Goal: Task Accomplishment & Management: Use online tool/utility

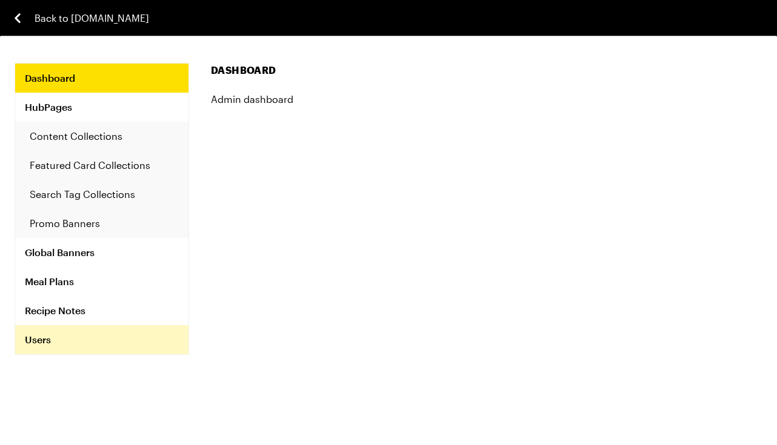
click at [51, 338] on link "Users" at bounding box center [101, 339] width 173 height 29
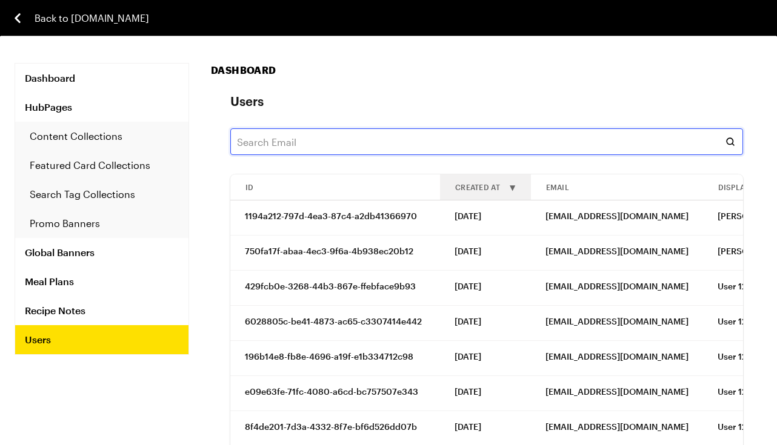
click at [288, 138] on input "text" at bounding box center [486, 141] width 512 height 27
paste input "zirpolo.michael@gmail.com"
type input "zirpolo.michael@gmail.com"
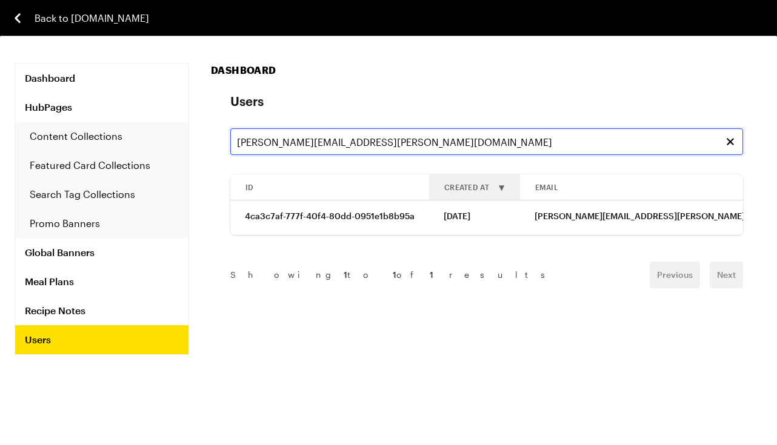
scroll to position [0, 191]
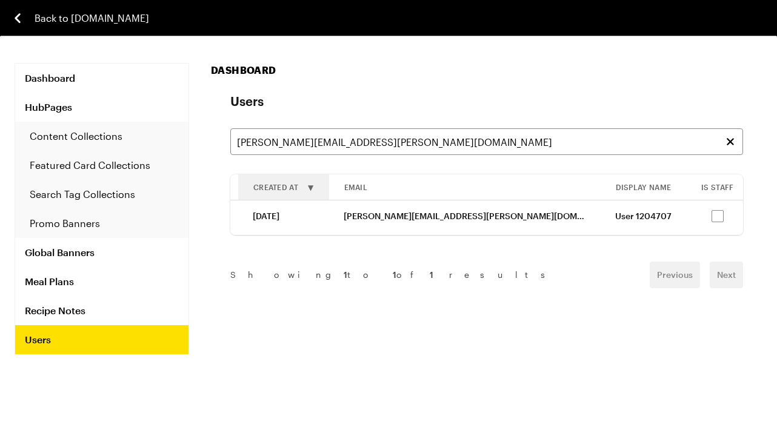
click at [764, 216] on link "Impersonate" at bounding box center [790, 216] width 52 height 10
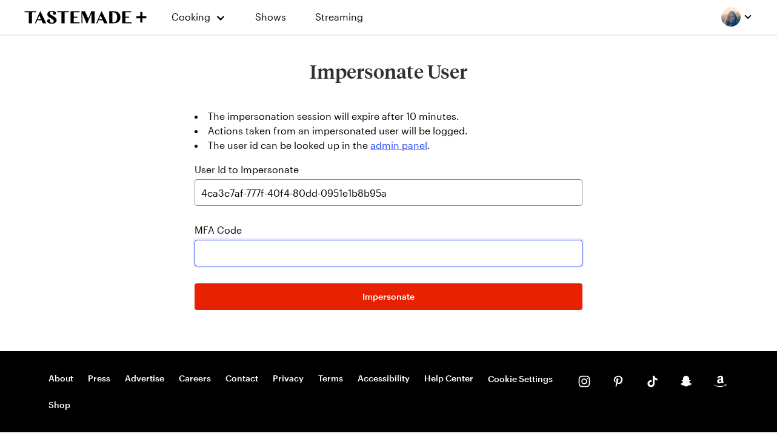
click at [283, 252] on input "text" at bounding box center [388, 253] width 388 height 27
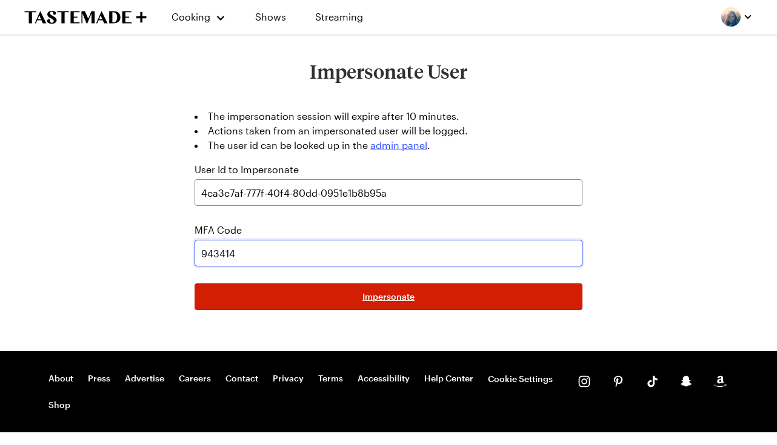
type input "943414"
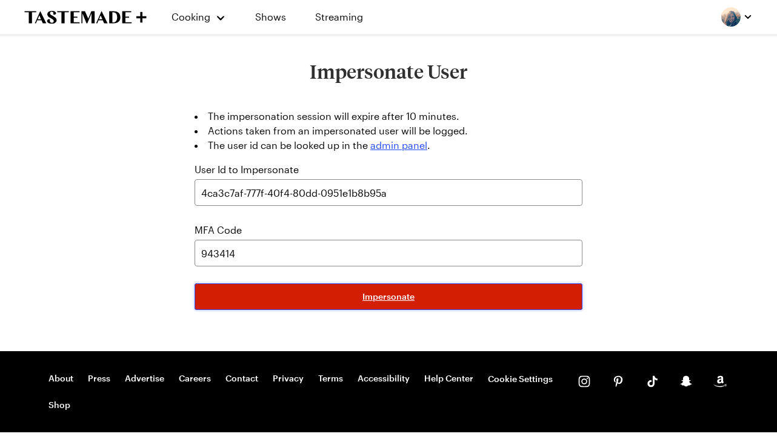
click at [436, 300] on button "Impersonate" at bounding box center [388, 296] width 388 height 27
